Goal: Book appointment/travel/reservation

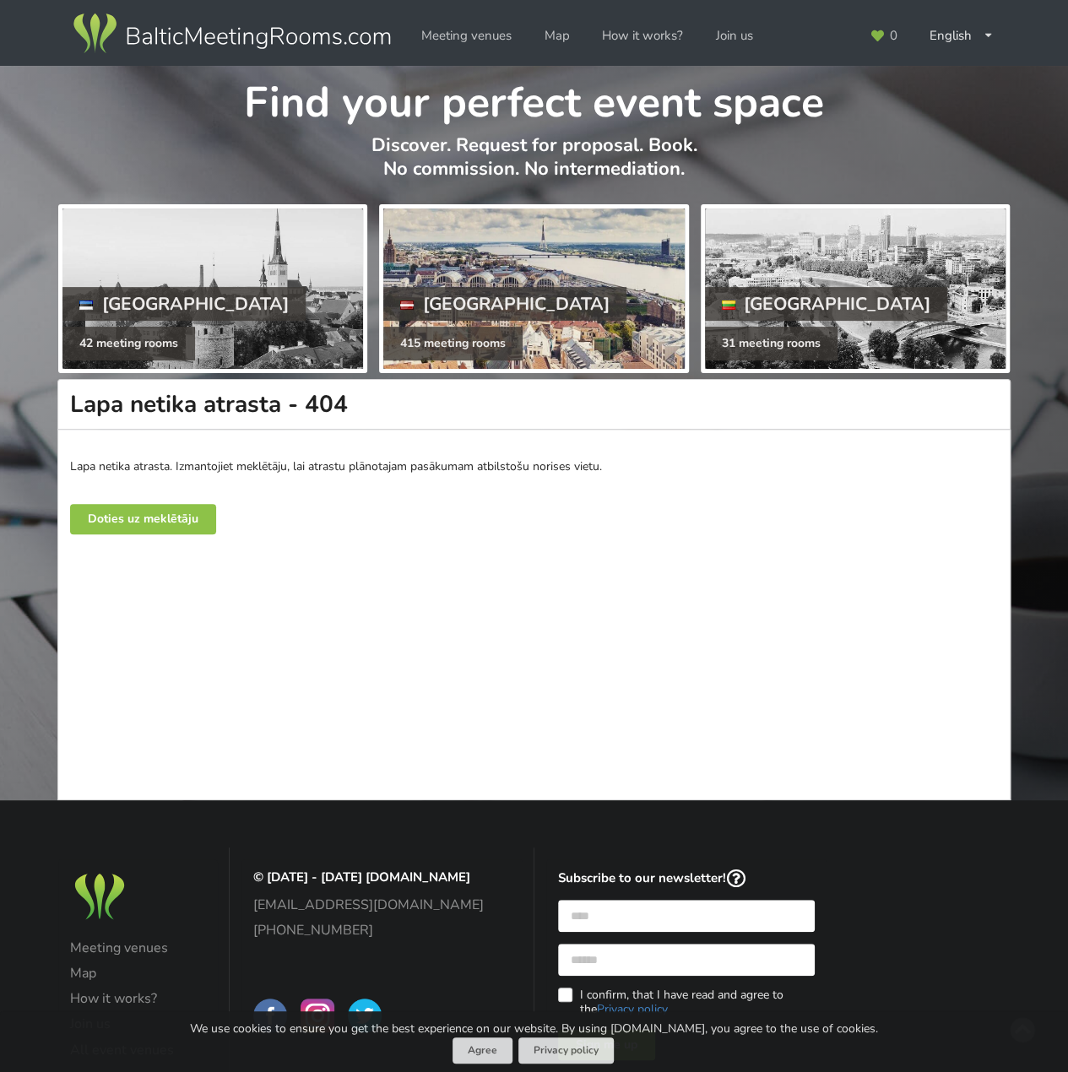
click at [463, 295] on div "[GEOGRAPHIC_DATA]" at bounding box center [504, 304] width 243 height 34
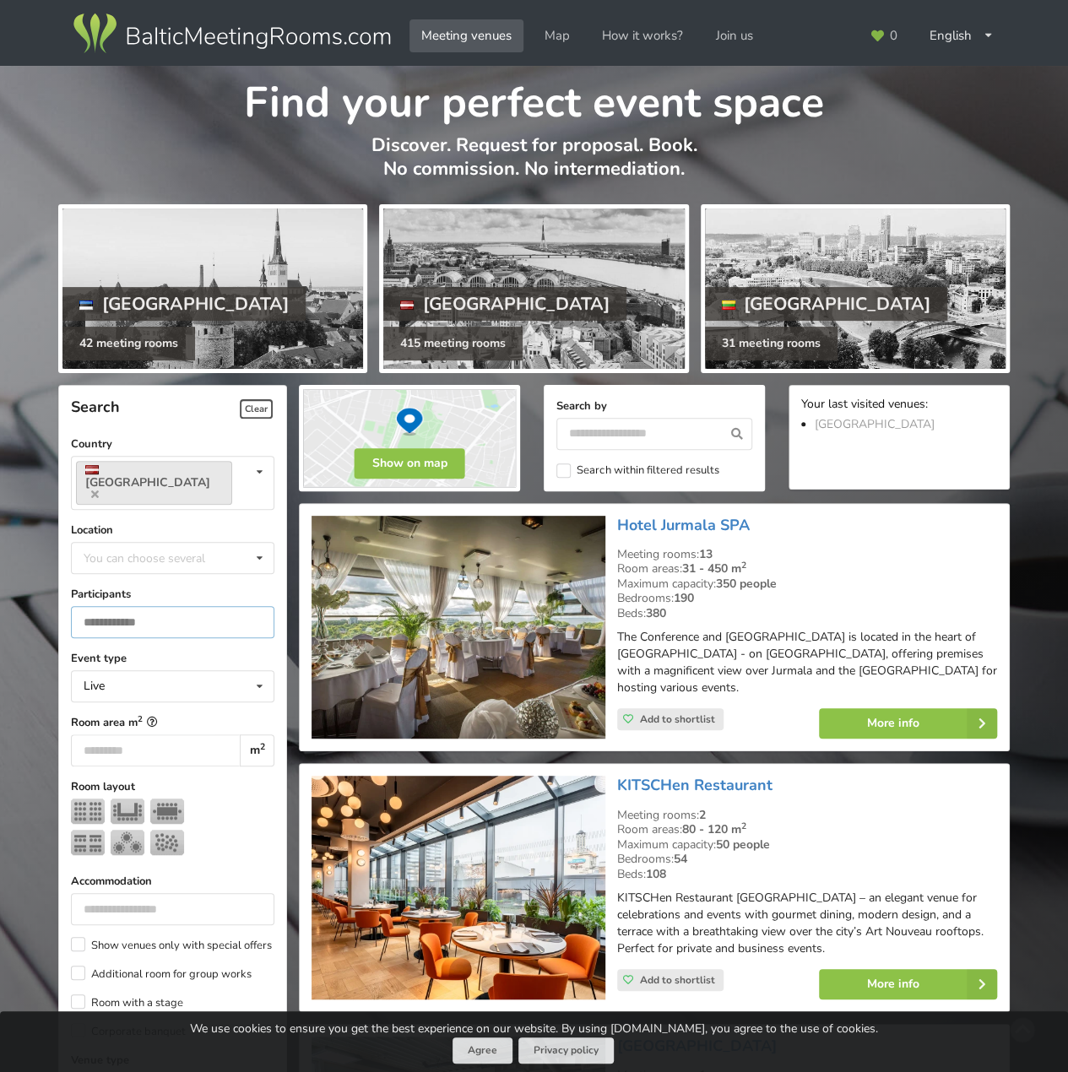
click at [147, 606] on input "number" at bounding box center [172, 622] width 203 height 32
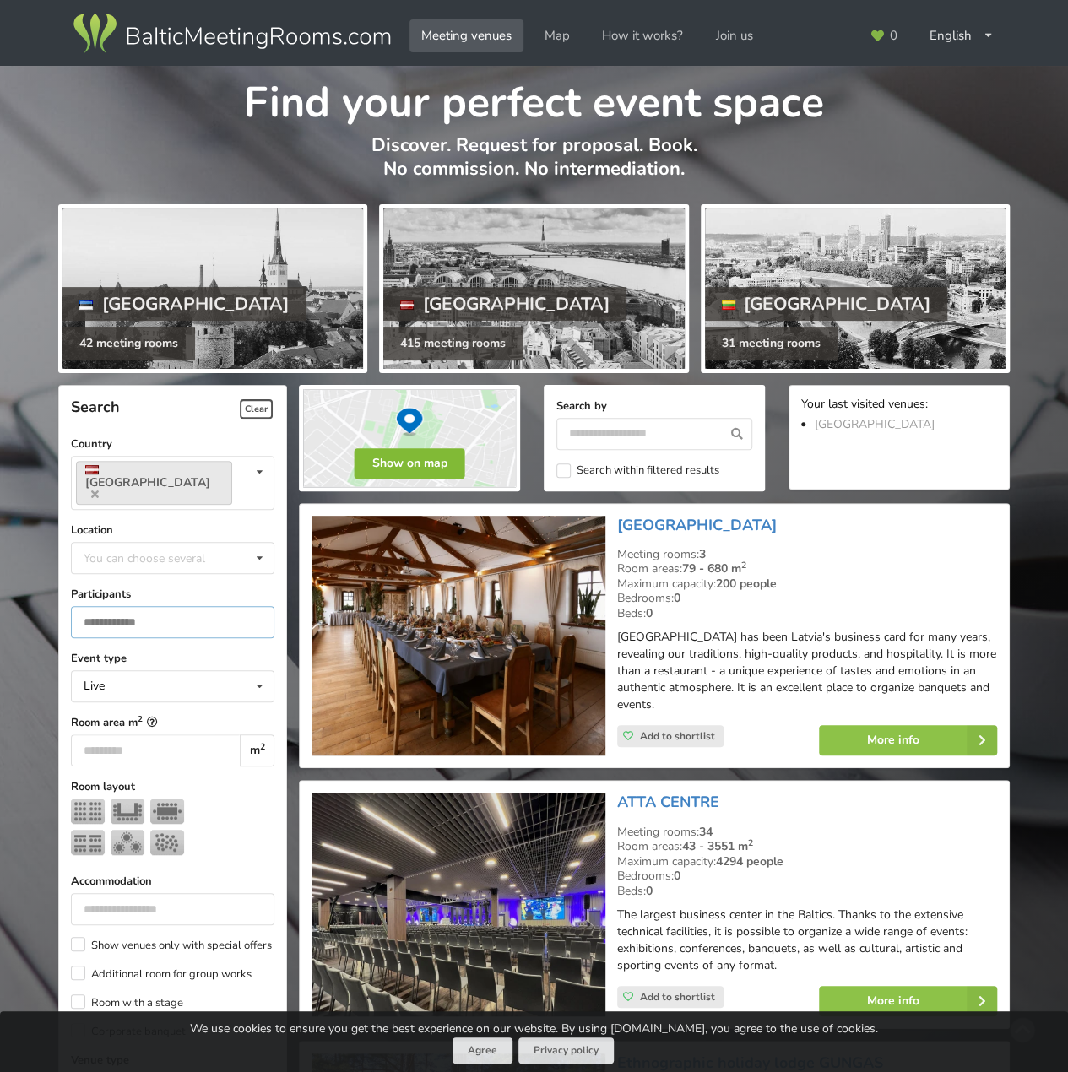
type input "**"
click at [402, 468] on button "Show on map" at bounding box center [410, 463] width 111 height 30
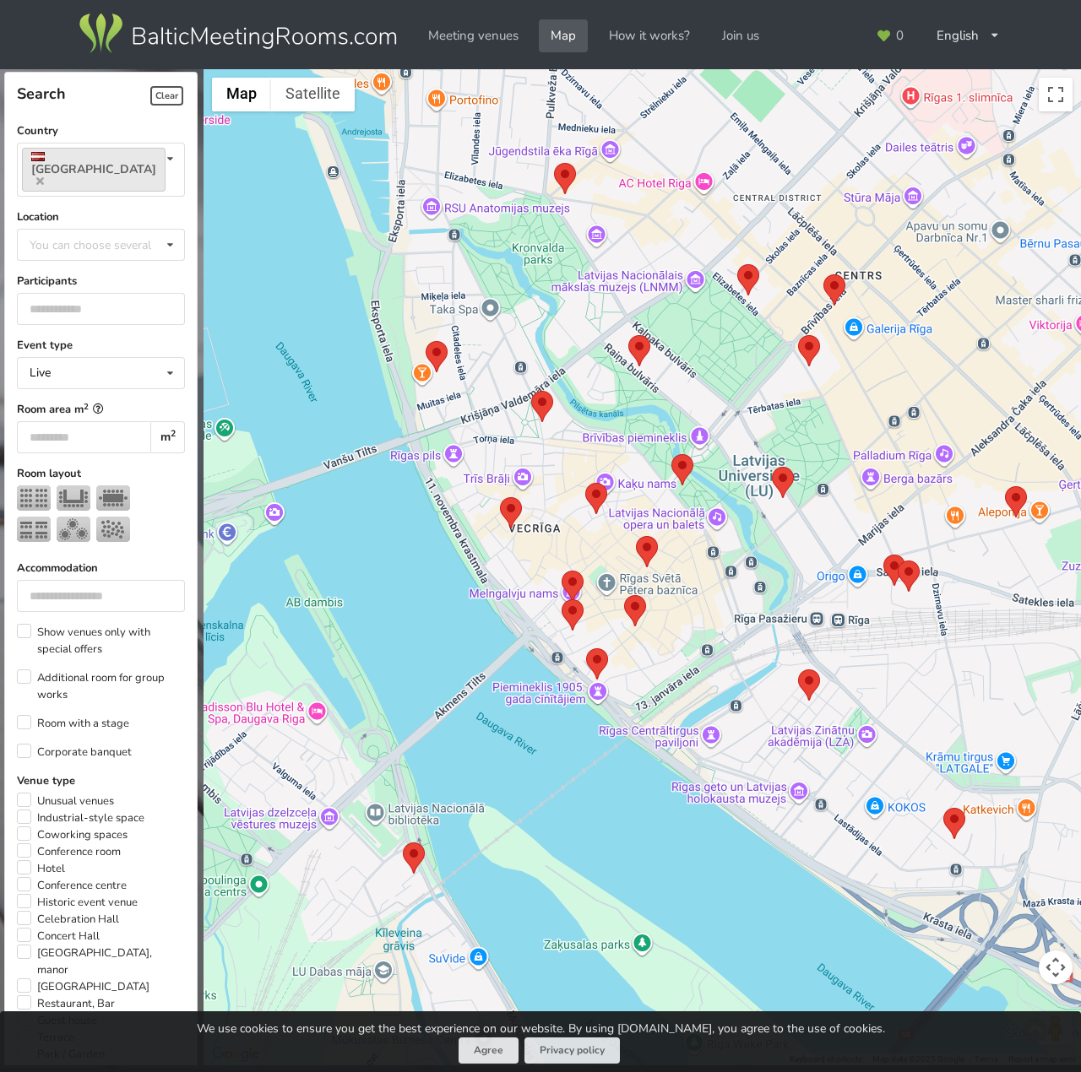
drag, startPoint x: 658, startPoint y: 472, endPoint x: 854, endPoint y: 623, distance: 247.4
click at [854, 623] on div at bounding box center [641, 567] width 877 height 997
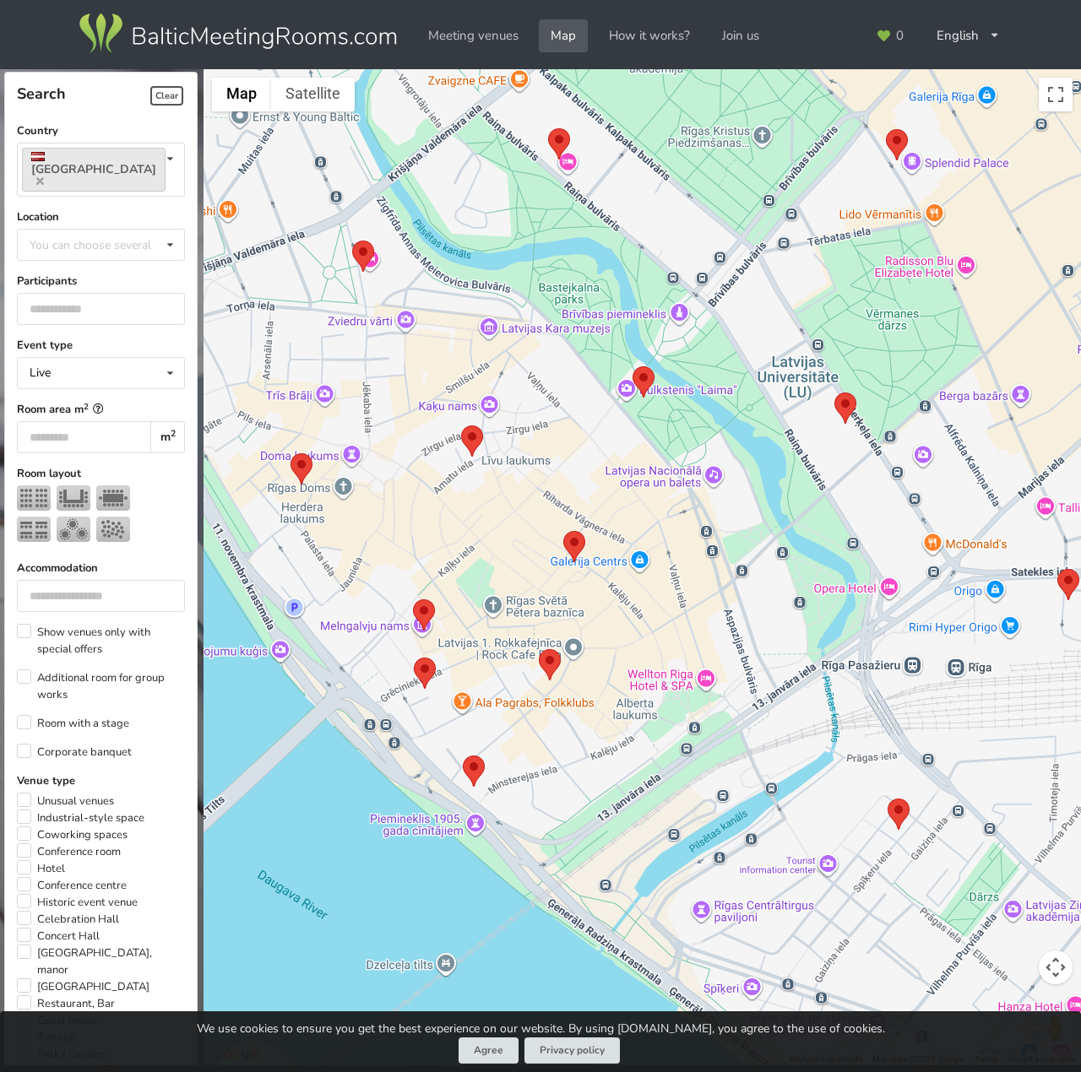
click at [563, 531] on area at bounding box center [563, 531] width 0 height 0
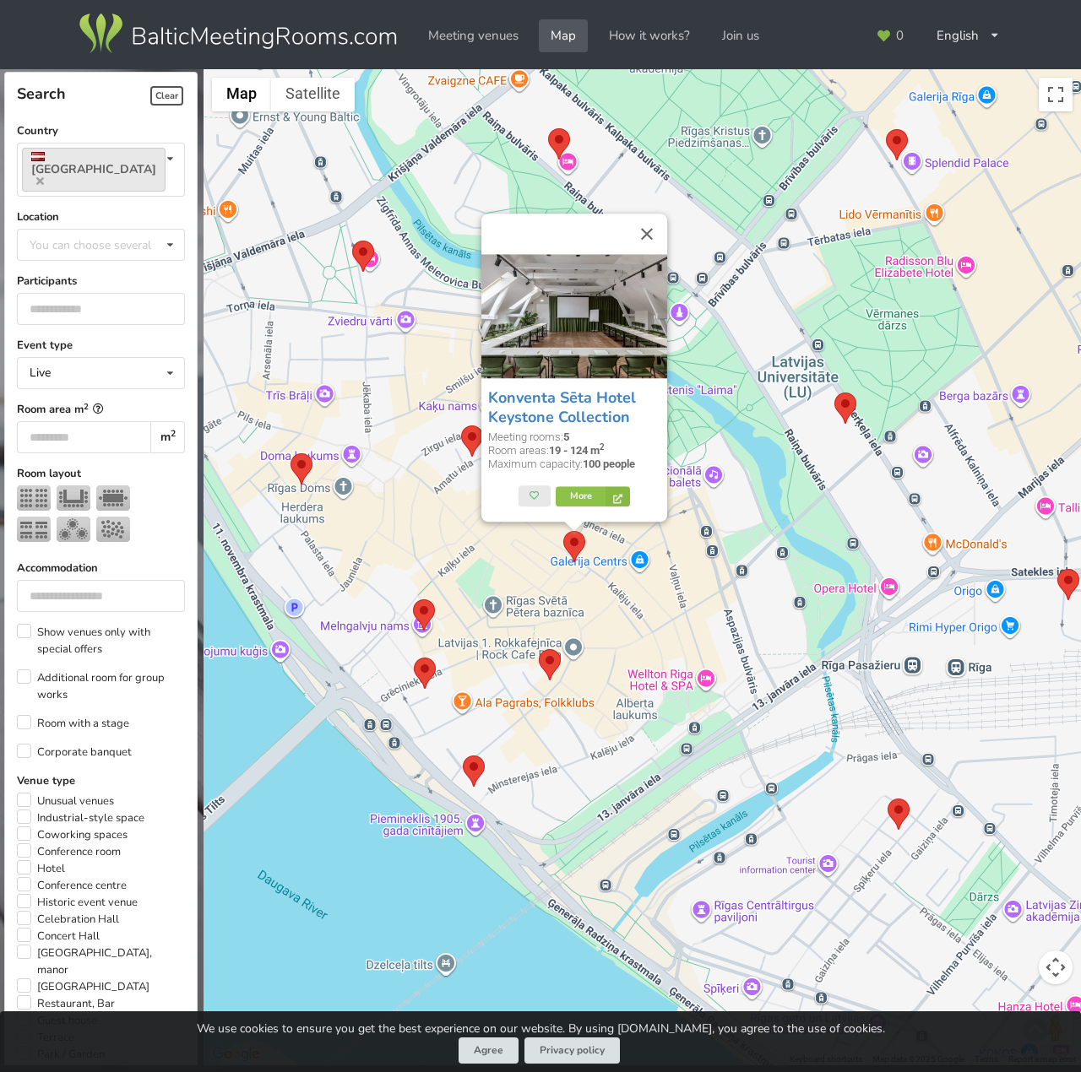
click at [539, 649] on area at bounding box center [539, 649] width 0 height 0
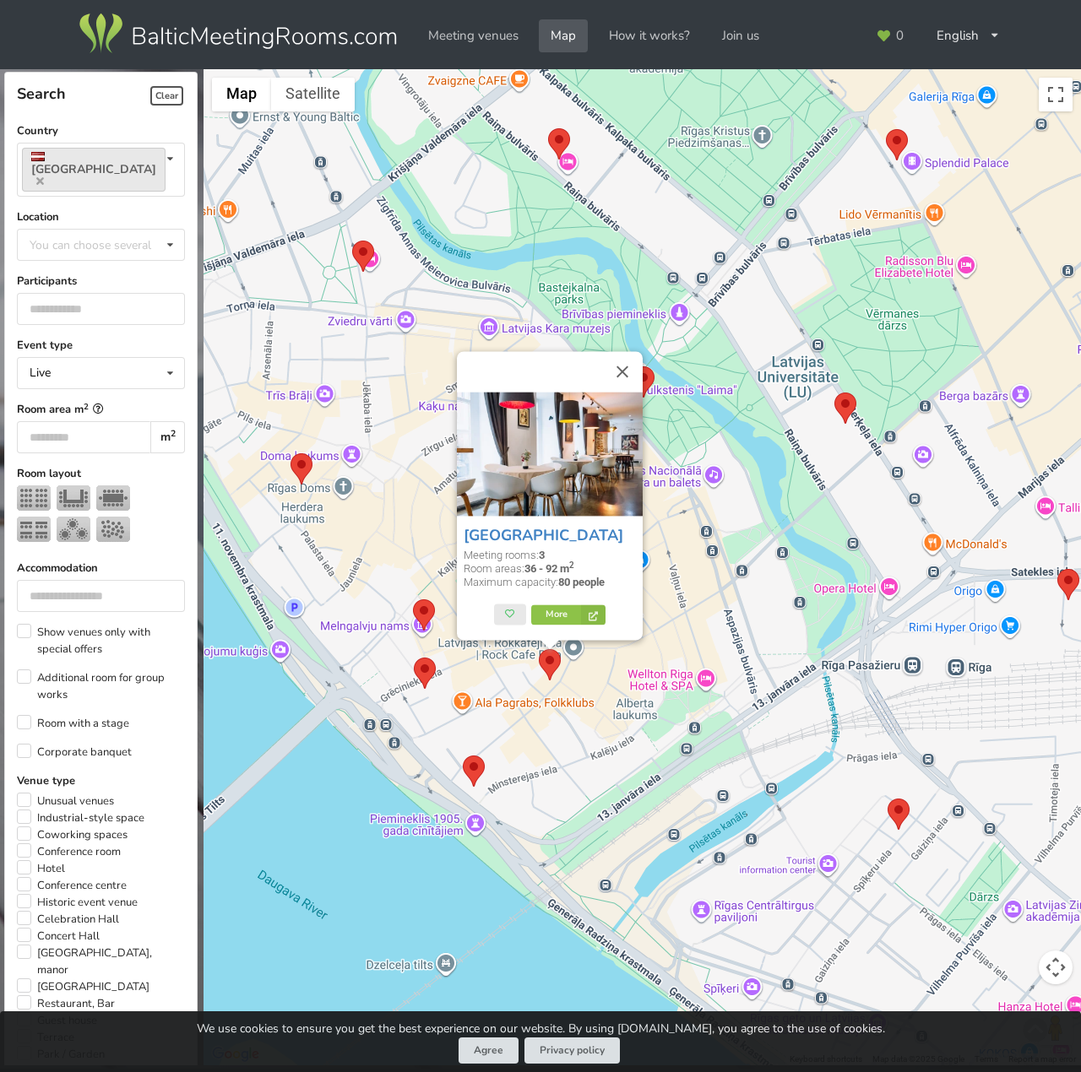
click at [463, 756] on area at bounding box center [463, 756] width 0 height 0
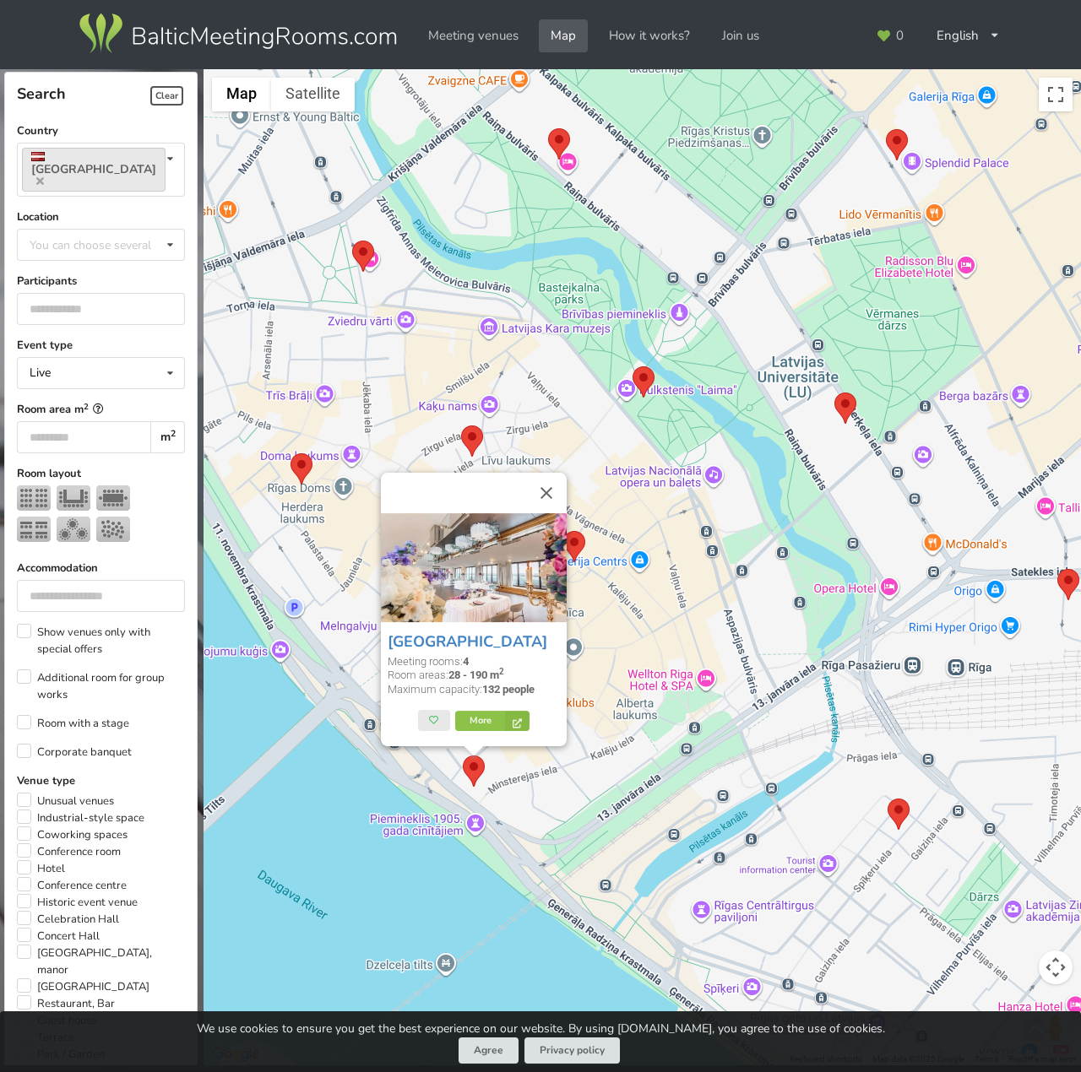
click at [290, 453] on area at bounding box center [290, 453] width 0 height 0
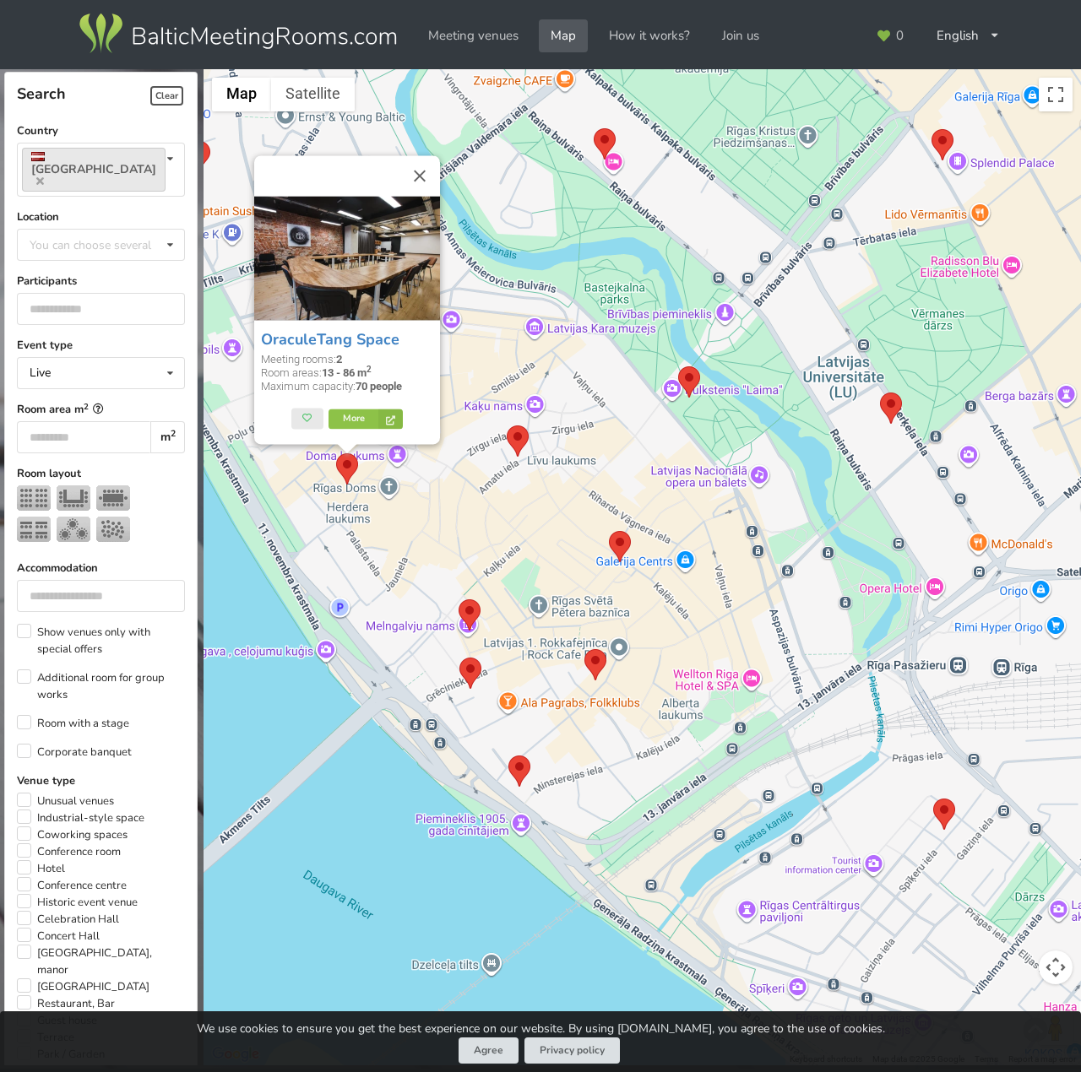
click at [507, 425] on area at bounding box center [507, 425] width 0 height 0
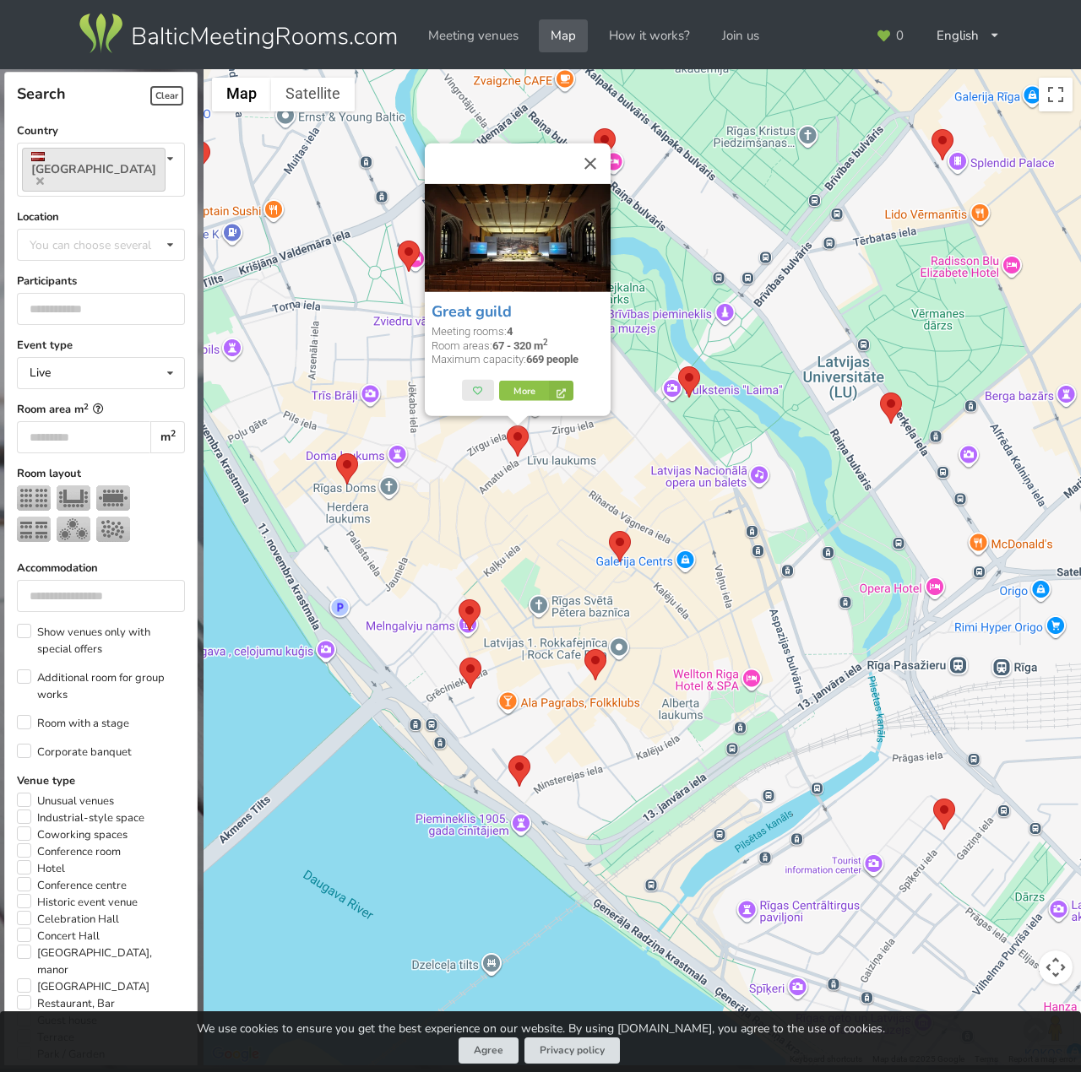
click at [678, 366] on area at bounding box center [678, 366] width 0 height 0
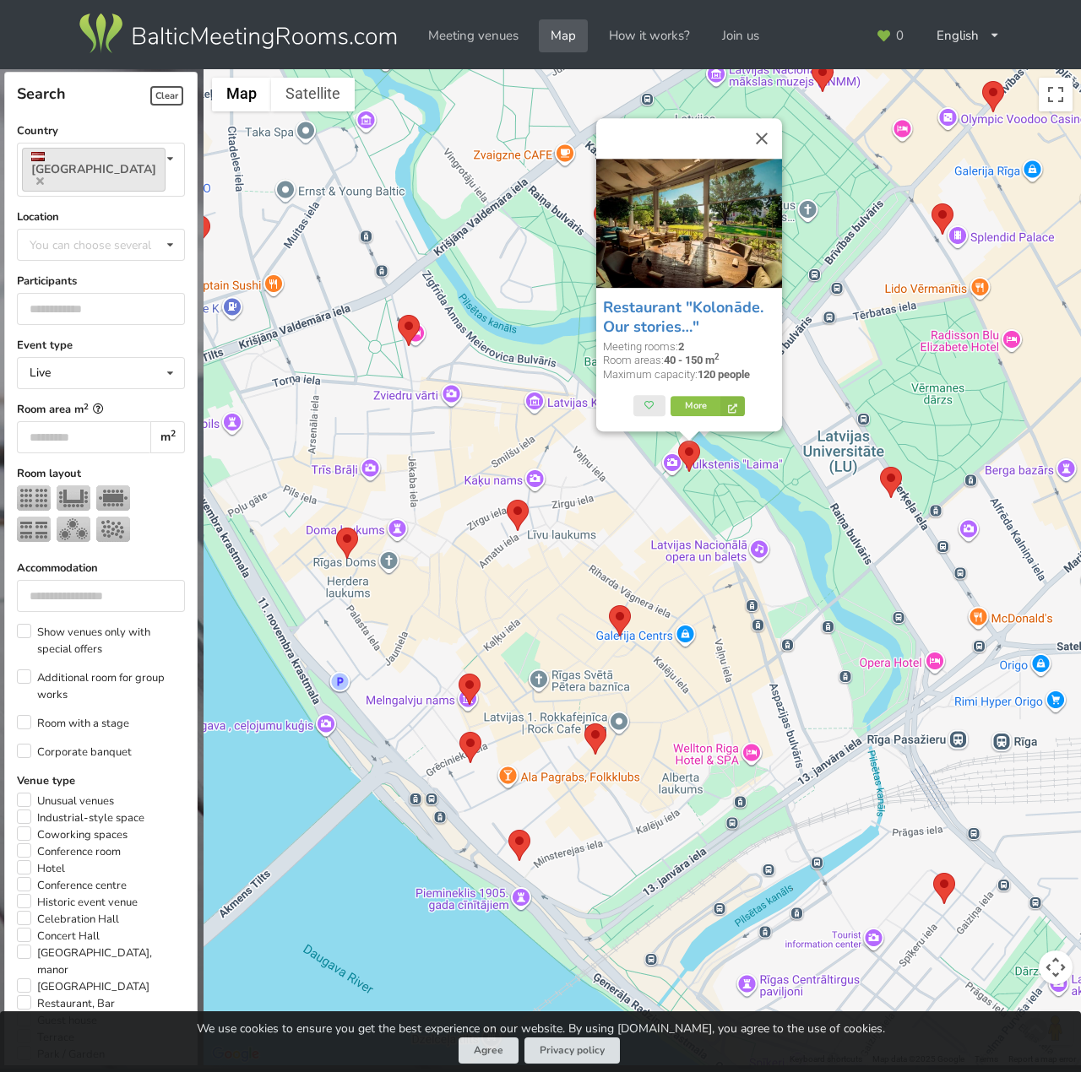
click at [609, 605] on area at bounding box center [609, 605] width 0 height 0
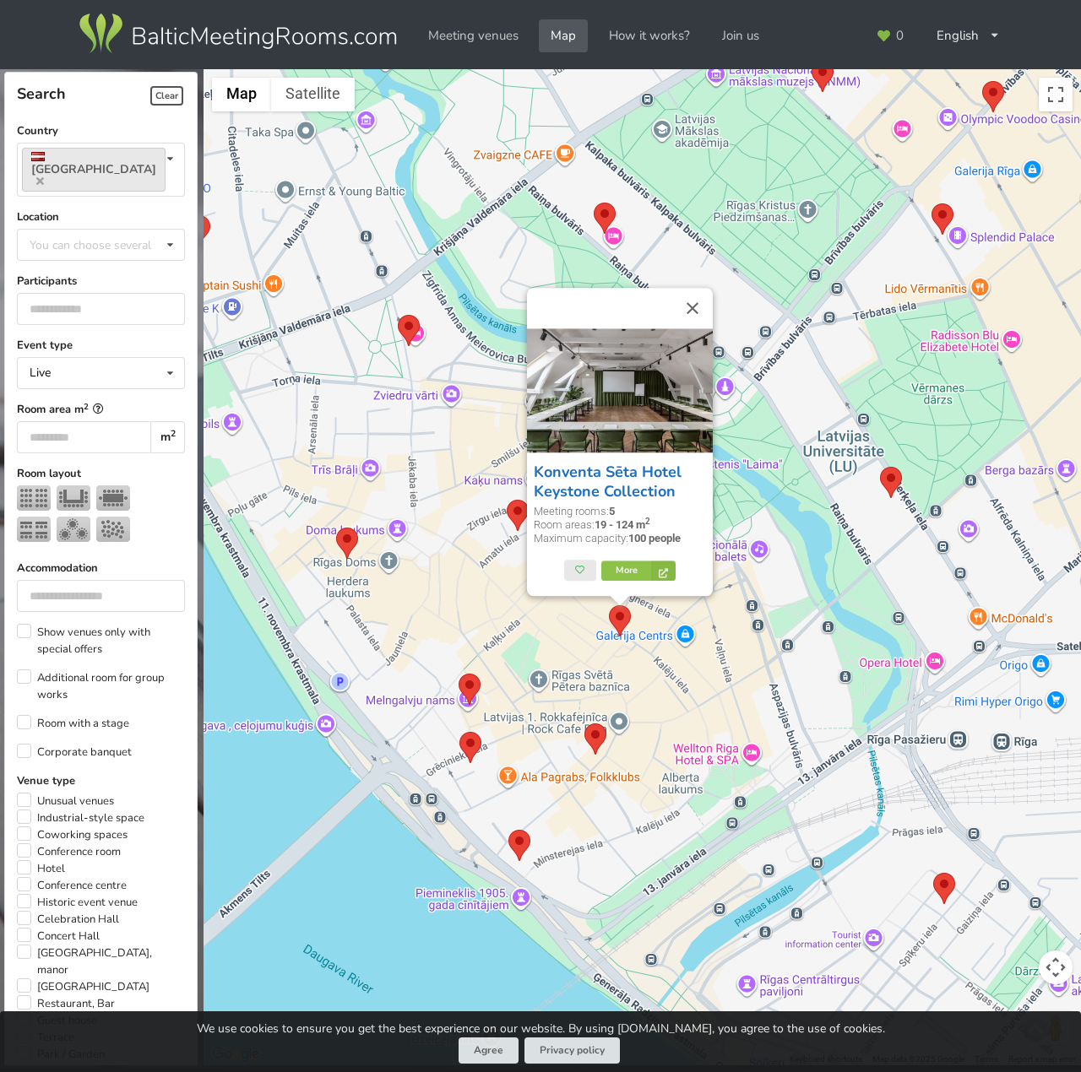
click at [621, 473] on link "Konventa Sēta Hotel Keystone Collection" at bounding box center [608, 482] width 148 height 40
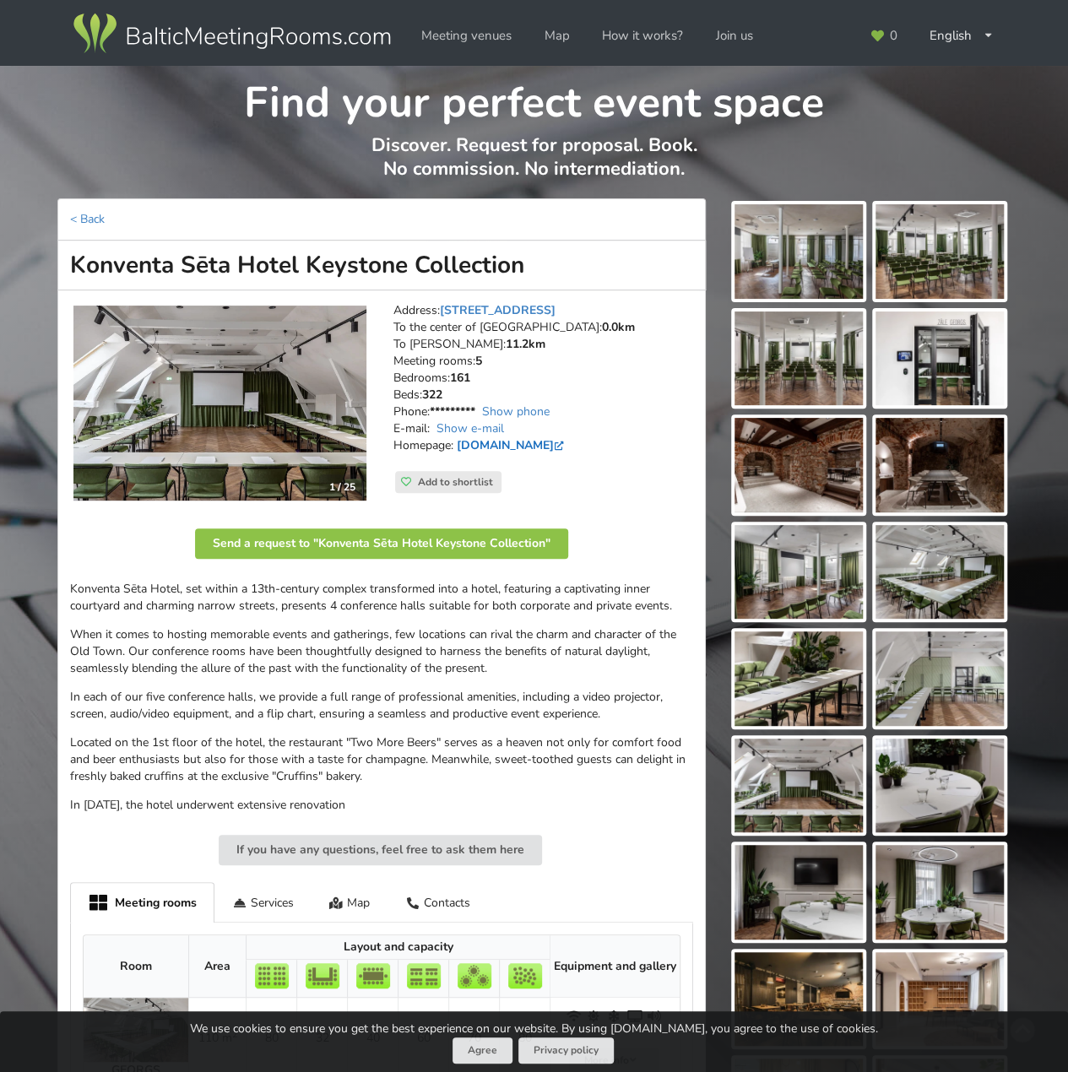
click at [542, 445] on link "[DOMAIN_NAME]" at bounding box center [512, 445] width 111 height 16
